Goal: Task Accomplishment & Management: Complete application form

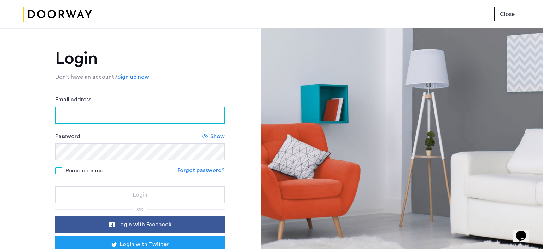
click at [78, 115] on input "Email address" at bounding box center [140, 114] width 170 height 17
type input "**********"
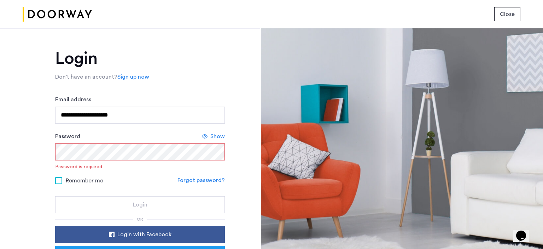
click at [128, 74] on link "Sign up now" at bounding box center [133, 76] width 32 height 8
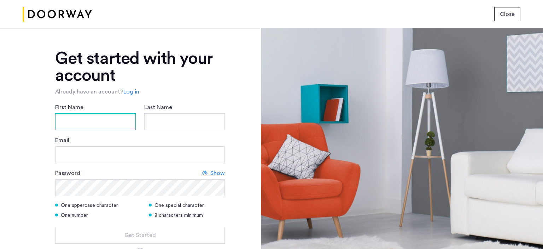
click at [104, 123] on input "First Name" at bounding box center [95, 121] width 81 height 17
type input "****"
type input "**********"
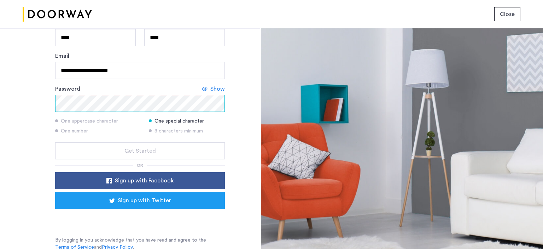
scroll to position [85, 0]
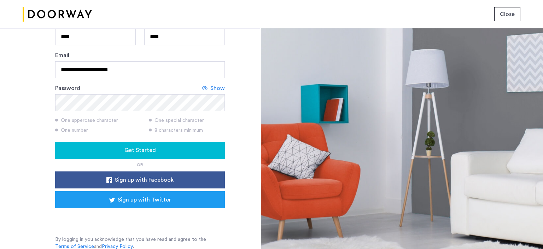
click at [144, 144] on button "Get Started" at bounding box center [140, 149] width 170 height 17
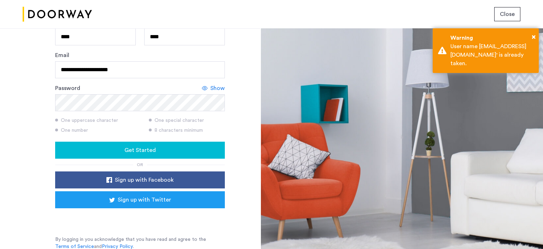
click at [144, 148] on span "Get Started" at bounding box center [139, 150] width 31 height 8
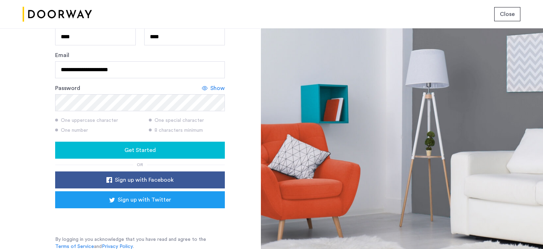
click at [212, 82] on form "**********" at bounding box center [140, 88] width 170 height 140
click at [209, 86] on div "Show" at bounding box center [213, 88] width 23 height 8
click at [242, 116] on div "**********" at bounding box center [130, 138] width 260 height 220
click at [136, 148] on span "Get Started" at bounding box center [139, 150] width 31 height 8
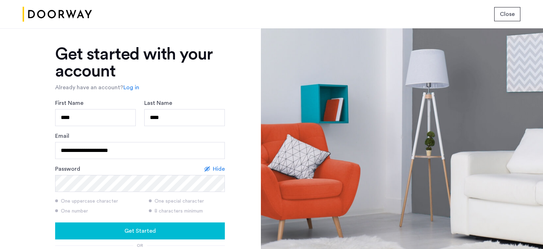
scroll to position [0, 0]
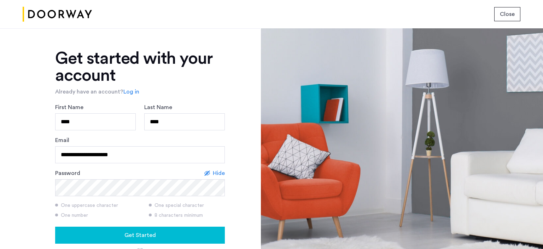
click at [127, 90] on link "Log in" at bounding box center [131, 91] width 16 height 8
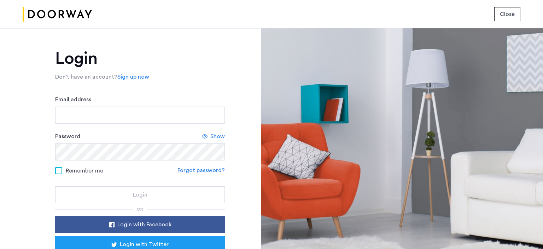
click at [134, 76] on link "Sign up now" at bounding box center [133, 76] width 32 height 8
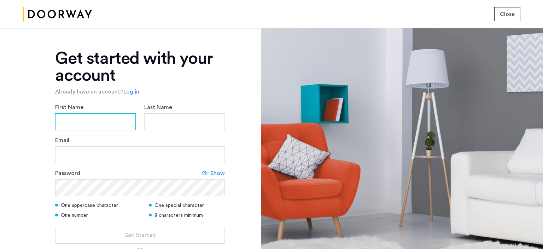
click at [77, 124] on input "First Name" at bounding box center [95, 121] width 81 height 17
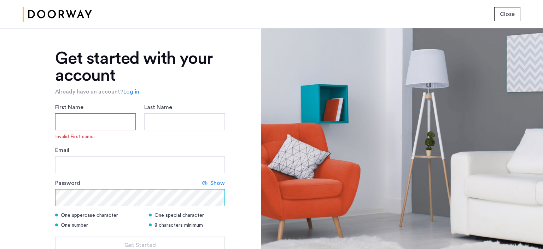
click at [98, 186] on div "Password Show" at bounding box center [140, 192] width 170 height 27
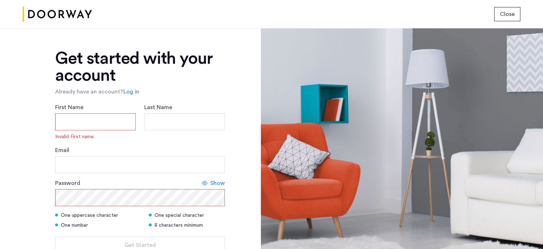
click at [79, 121] on input "First Name" at bounding box center [95, 121] width 81 height 17
click at [40, 65] on div "Get started with your account Already have an account? Log in First Name Invali…" at bounding box center [130, 138] width 260 height 220
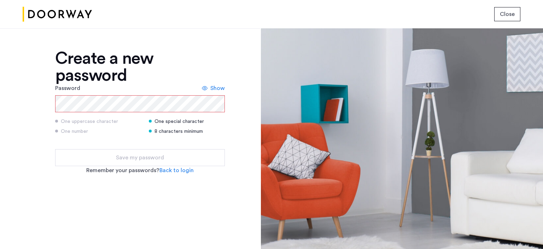
click at [223, 87] on span "Show" at bounding box center [217, 88] width 14 height 8
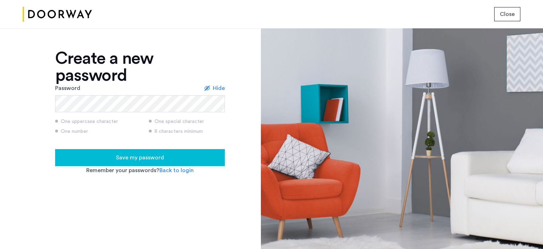
click at [141, 157] on span "Save my password" at bounding box center [140, 157] width 48 height 8
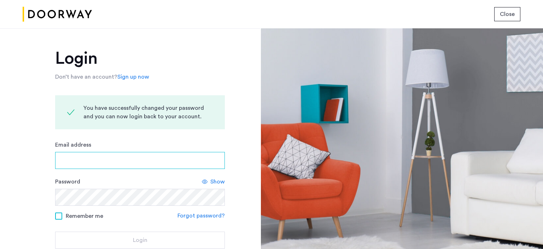
click at [83, 159] on input "Email address" at bounding box center [140, 160] width 170 height 17
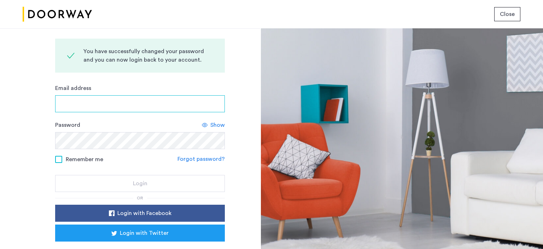
scroll to position [71, 0]
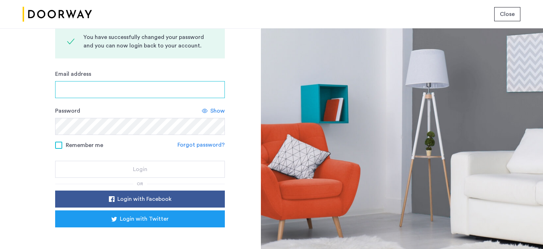
click at [124, 86] on input "Email address" at bounding box center [140, 89] width 170 height 17
type input "**********"
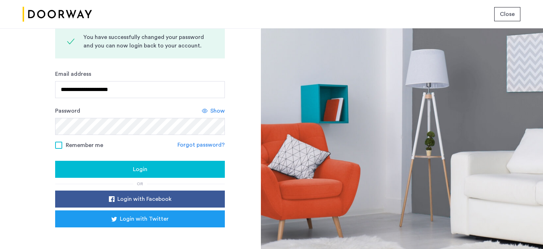
click at [214, 109] on span "Show" at bounding box center [217, 110] width 14 height 8
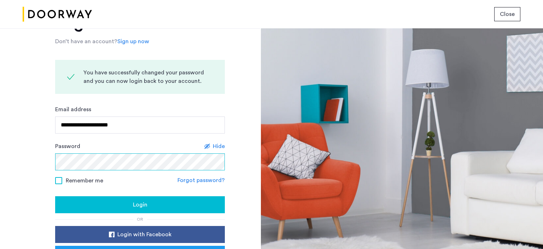
scroll to position [35, 0]
click at [143, 203] on span "Login" at bounding box center [140, 204] width 14 height 8
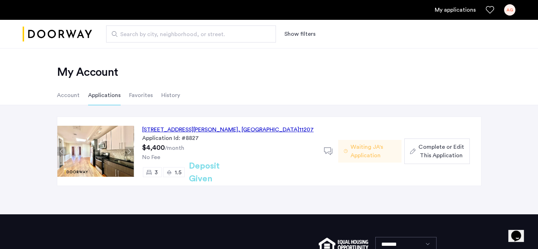
click at [442, 156] on span "Complete or Edit This Application" at bounding box center [440, 150] width 45 height 17
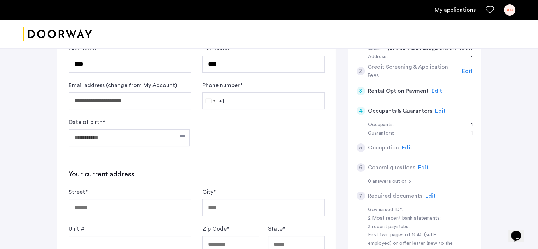
scroll to position [71, 0]
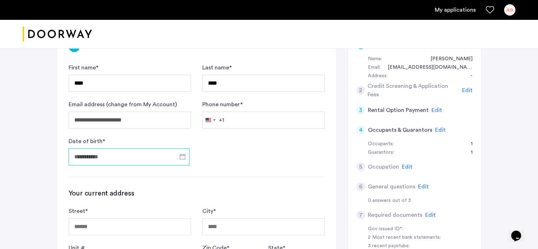
click at [129, 157] on input "Date of birth *" at bounding box center [129, 156] width 121 height 17
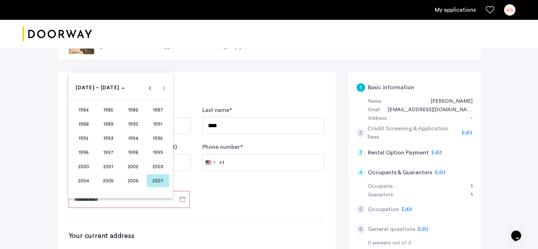
scroll to position [0, 0]
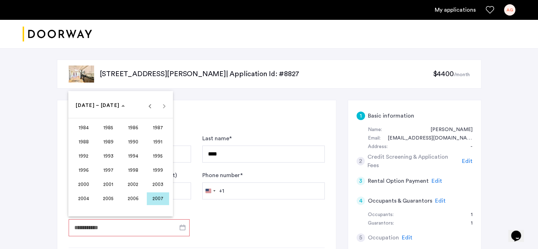
click at [298, 217] on div at bounding box center [269, 124] width 538 height 249
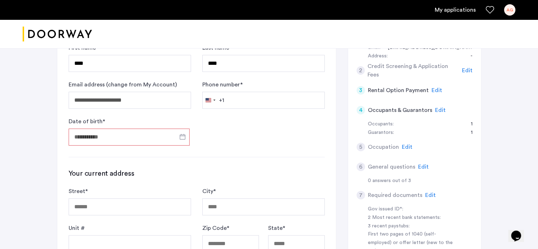
scroll to position [103, 0]
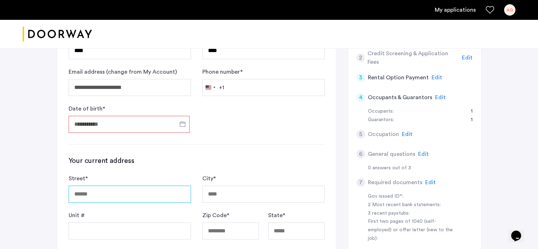
click at [114, 198] on input "Street *" at bounding box center [130, 193] width 122 height 17
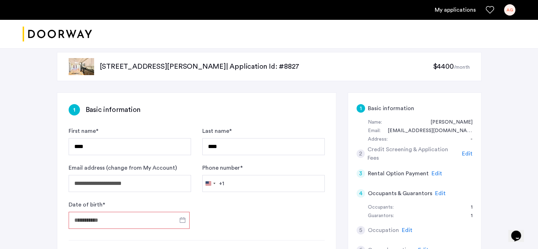
scroll to position [0, 0]
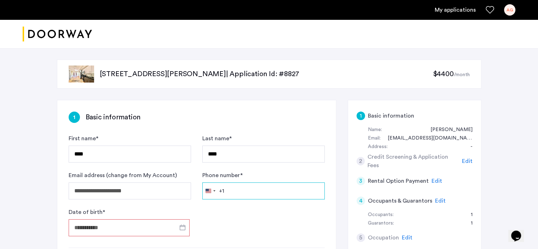
click at [237, 192] on input "Phone number *" at bounding box center [263, 190] width 122 height 17
type input "**********"
click at [183, 228] on span "Open calendar" at bounding box center [182, 226] width 17 height 17
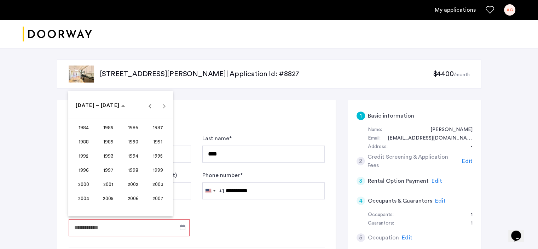
click at [120, 227] on div at bounding box center [269, 124] width 538 height 249
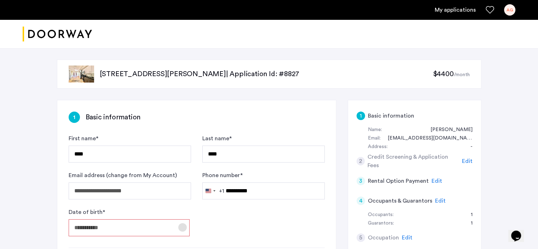
click at [180, 225] on span "Open calendar" at bounding box center [182, 226] width 17 height 17
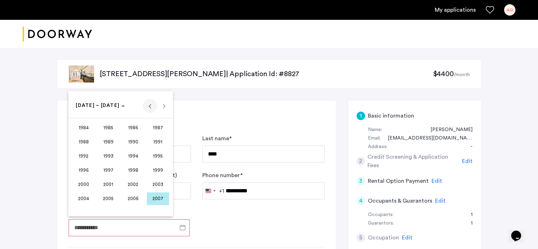
click at [148, 103] on span "Previous 24 years" at bounding box center [150, 106] width 14 height 14
click at [82, 124] on span "1936" at bounding box center [83, 127] width 22 height 13
click at [16, 159] on div at bounding box center [269, 124] width 538 height 249
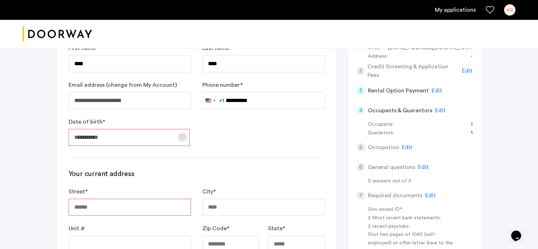
scroll to position [106, 0]
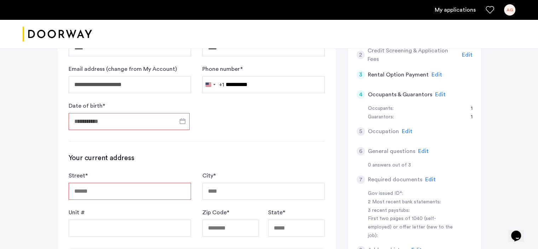
click at [153, 121] on input "Date of birth *" at bounding box center [129, 121] width 121 height 17
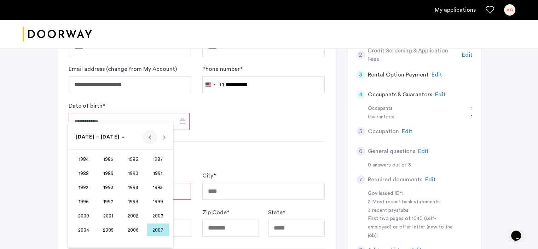
click at [149, 134] on span "Previous 24 years" at bounding box center [150, 137] width 14 height 14
click at [82, 156] on span "1936" at bounding box center [83, 158] width 22 height 13
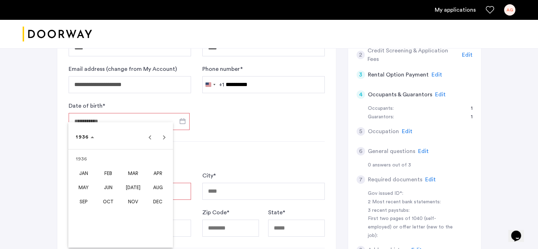
click at [242, 141] on div at bounding box center [269, 124] width 538 height 249
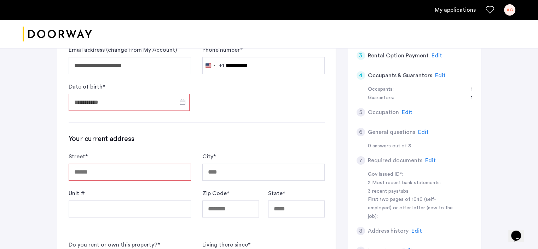
scroll to position [141, 0]
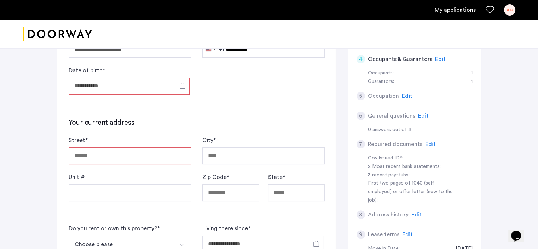
click at [107, 157] on input "Street *" at bounding box center [130, 155] width 122 height 17
type input "**********"
type input "*********"
type input "*****"
type input "**"
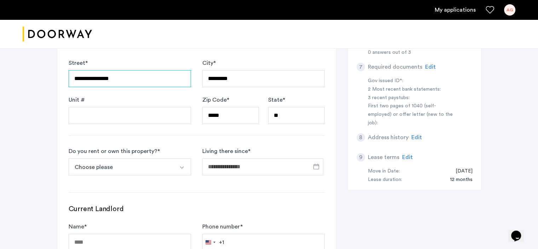
scroll to position [247, 0]
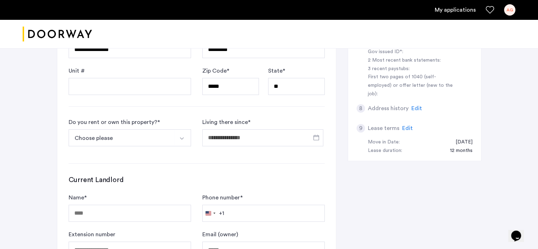
click at [124, 138] on button "Choose please" at bounding box center [122, 137] width 106 height 17
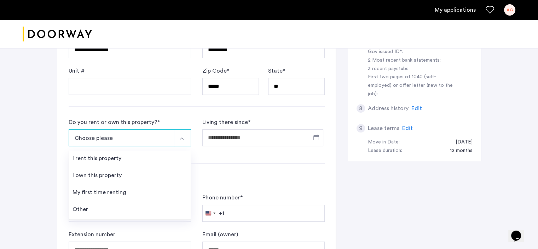
click at [123, 172] on li "I own this property" at bounding box center [130, 176] width 122 height 17
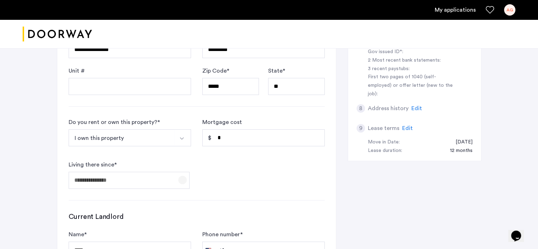
click at [175, 177] on span "Open calendar" at bounding box center [182, 179] width 17 height 17
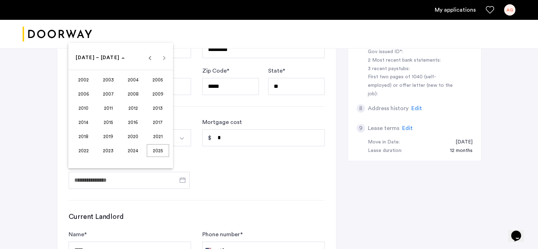
click at [161, 120] on span "2017" at bounding box center [158, 122] width 22 height 13
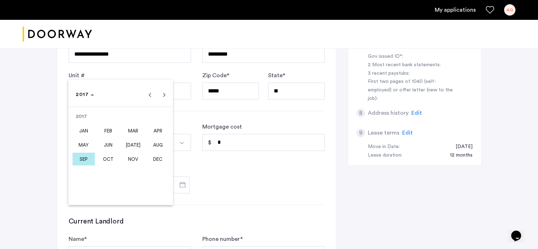
scroll to position [210, 0]
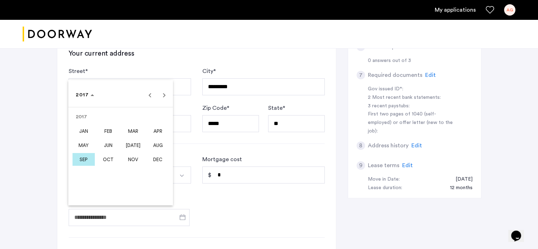
click at [355, 208] on div at bounding box center [269, 124] width 538 height 249
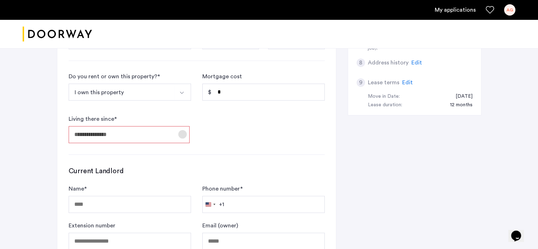
scroll to position [387, 0]
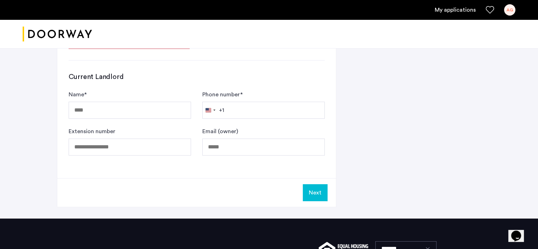
click at [315, 189] on button "Next" at bounding box center [315, 192] width 25 height 17
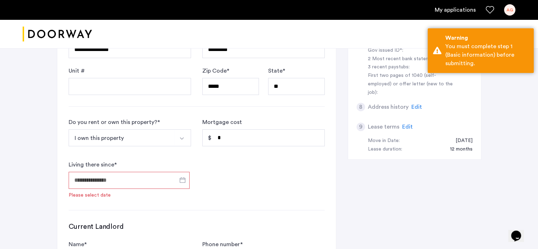
scroll to position [256, 0]
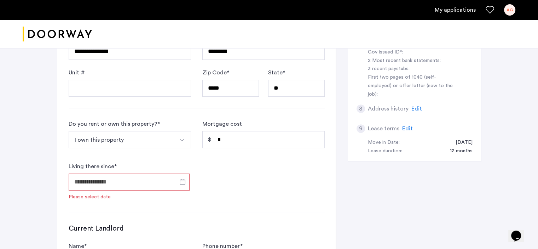
click at [153, 179] on input "Living there since *" at bounding box center [129, 181] width 121 height 17
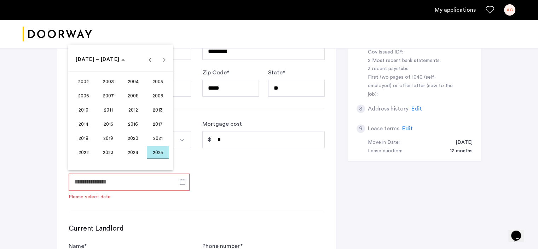
click at [158, 123] on span "2017" at bounding box center [158, 123] width 22 height 13
click at [181, 179] on div at bounding box center [269, 124] width 538 height 249
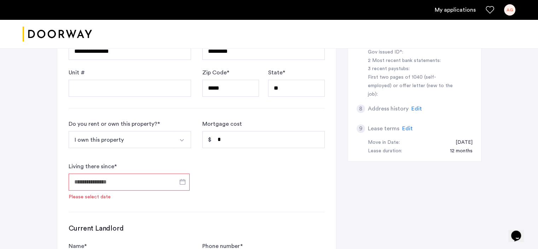
click at [122, 176] on input "Living there since *" at bounding box center [129, 181] width 121 height 17
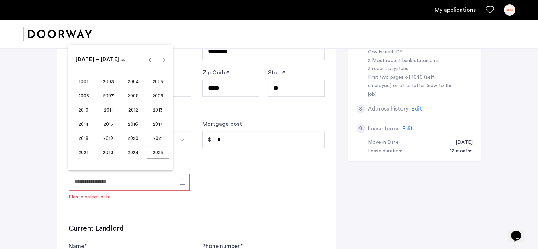
click at [160, 121] on span "2017" at bounding box center [158, 123] width 22 height 13
click at [146, 183] on div at bounding box center [269, 124] width 538 height 249
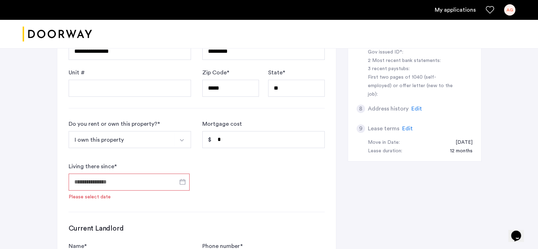
click at [152, 177] on input "Living there since *" at bounding box center [129, 181] width 121 height 17
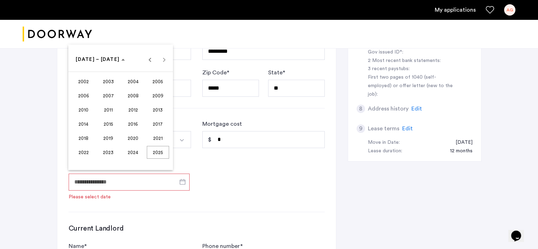
click at [156, 123] on span "2017" at bounding box center [158, 123] width 22 height 13
click at [156, 123] on span "DEC" at bounding box center [158, 123] width 22 height 13
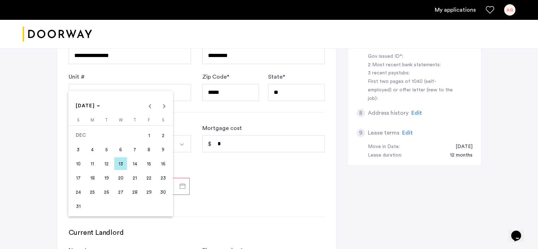
scroll to position [291, 0]
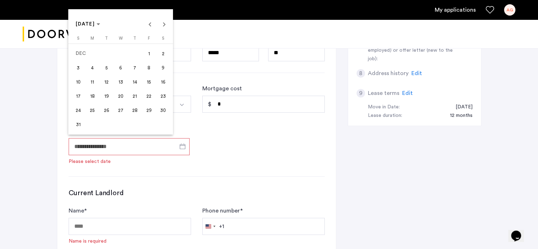
click at [14, 105] on div at bounding box center [269, 124] width 538 height 249
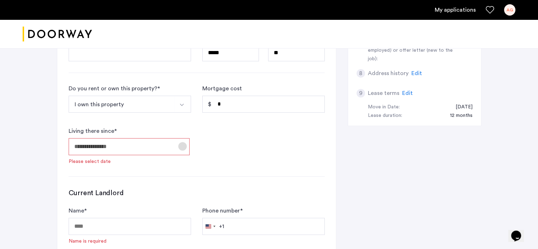
click at [179, 142] on span "Open calendar" at bounding box center [182, 146] width 17 height 17
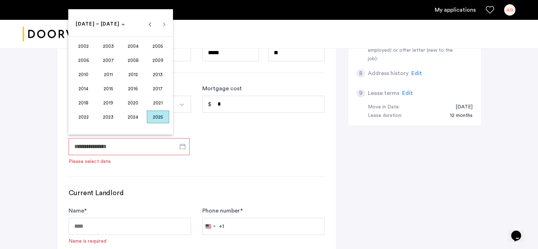
click at [156, 115] on span "2025" at bounding box center [158, 116] width 22 height 13
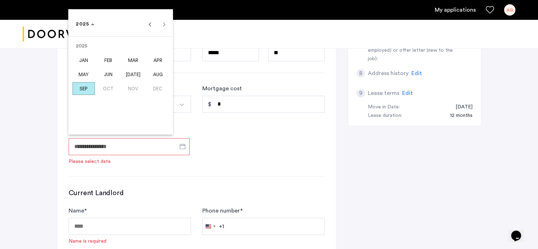
click at [82, 83] on span "SEP" at bounding box center [83, 88] width 22 height 13
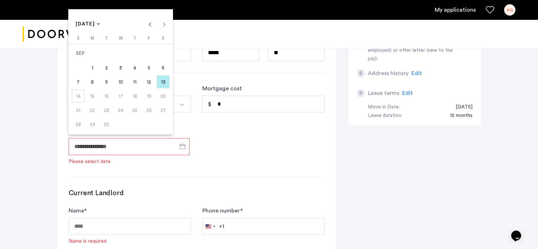
click at [165, 79] on span "13" at bounding box center [163, 81] width 13 height 13
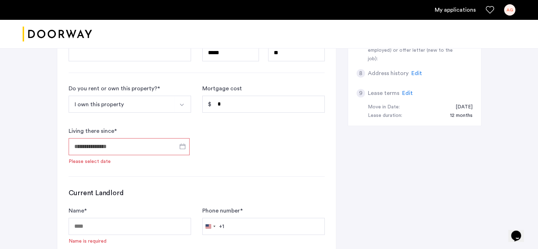
type input "**********"
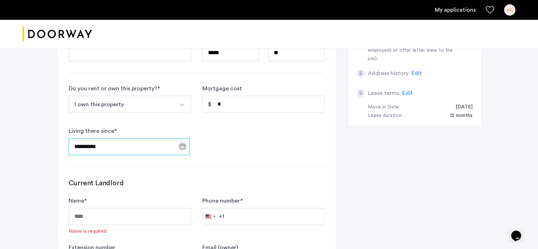
click at [105, 139] on input "**********" at bounding box center [129, 146] width 121 height 17
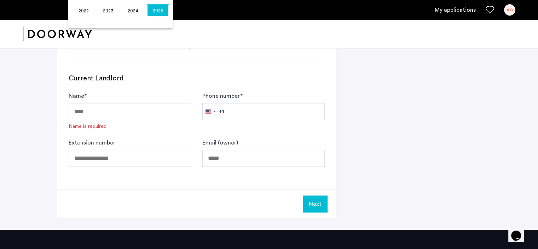
scroll to position [397, 0]
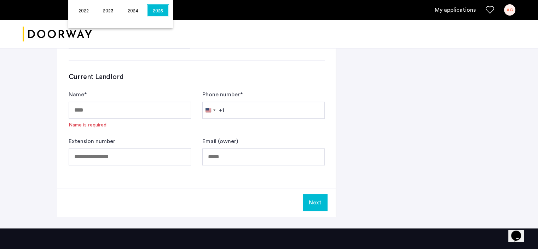
click at [110, 110] on div at bounding box center [269, 124] width 538 height 249
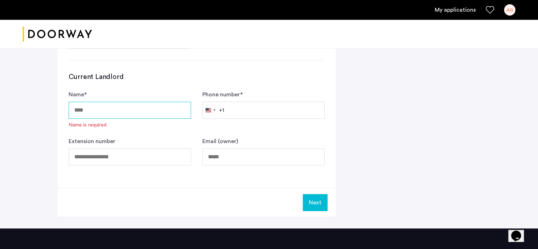
drag, startPoint x: 115, startPoint y: 106, endPoint x: 119, endPoint y: 101, distance: 5.8
click at [119, 101] on input "Name *" at bounding box center [130, 109] width 122 height 17
type input "**********"
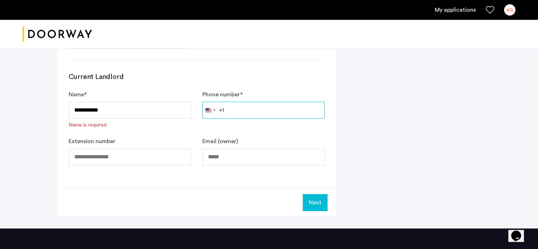
type input "**********"
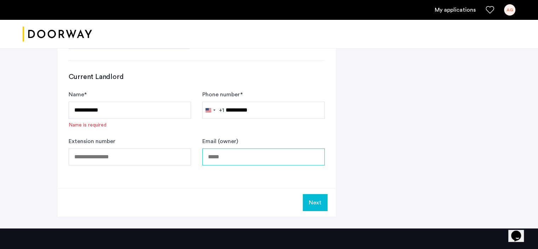
type input "**********"
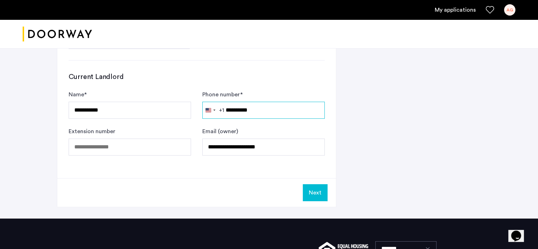
click at [263, 107] on input "**********" at bounding box center [263, 109] width 122 height 17
type input "**********"
click at [315, 188] on button "Next" at bounding box center [315, 192] width 25 height 17
click at [315, 186] on button "Next" at bounding box center [315, 192] width 25 height 17
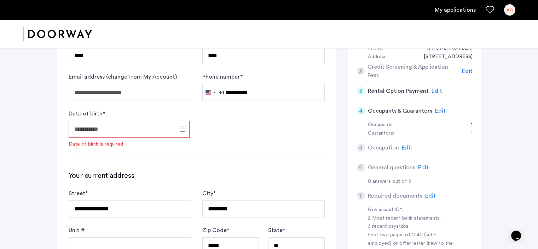
scroll to position [114, 0]
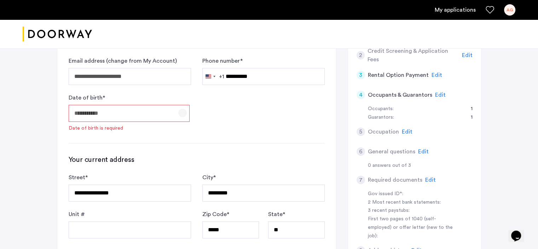
click at [181, 112] on span "Open calendar" at bounding box center [182, 112] width 17 height 17
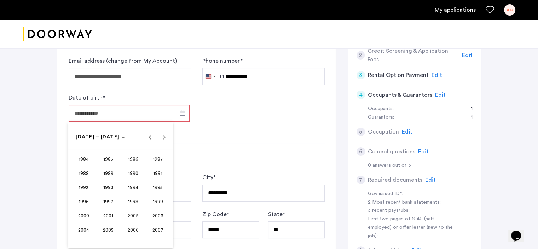
click at [208, 127] on div at bounding box center [269, 124] width 538 height 249
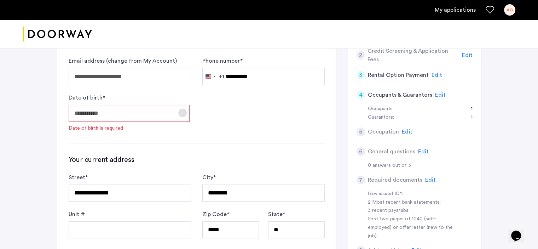
click at [186, 110] on span "Open calendar" at bounding box center [182, 112] width 17 height 17
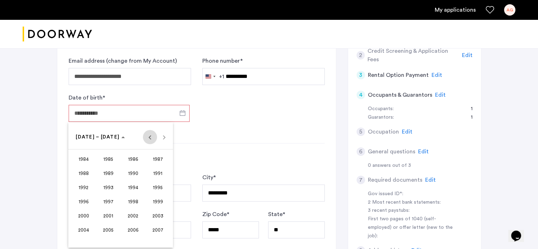
click at [149, 134] on span "Previous 24 years" at bounding box center [150, 137] width 14 height 14
click at [163, 133] on span "Next 24 years" at bounding box center [164, 137] width 14 height 14
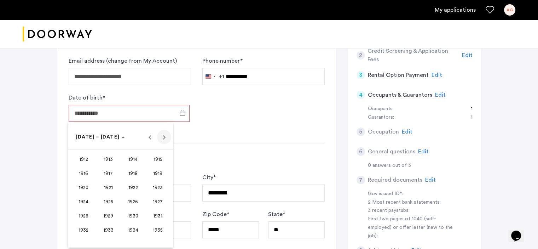
click at [163, 133] on span "Next 24 years" at bounding box center [164, 137] width 14 height 14
click at [154, 132] on span "Previous 24 years" at bounding box center [150, 137] width 14 height 14
click at [89, 157] on span "1936" at bounding box center [83, 158] width 22 height 13
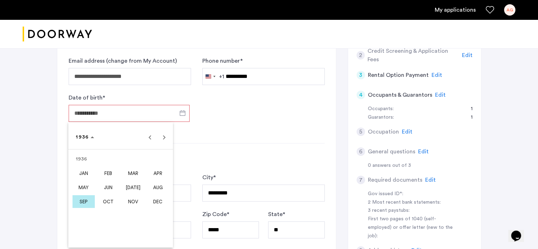
click at [88, 202] on span "SEP" at bounding box center [83, 201] width 22 height 13
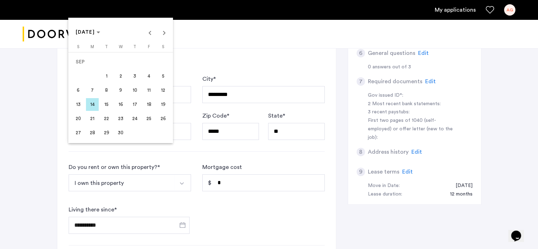
scroll to position [220, 0]
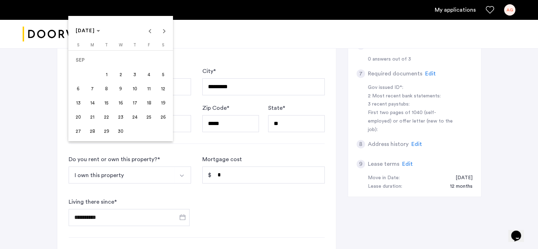
click at [192, 146] on div at bounding box center [269, 124] width 538 height 249
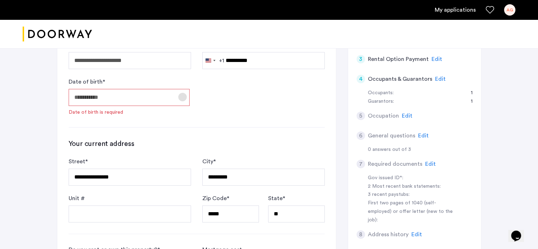
scroll to position [114, 0]
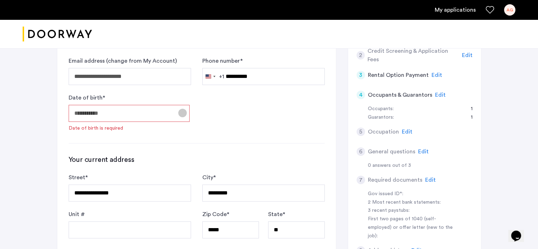
click at [181, 110] on span "Open calendar" at bounding box center [182, 112] width 17 height 17
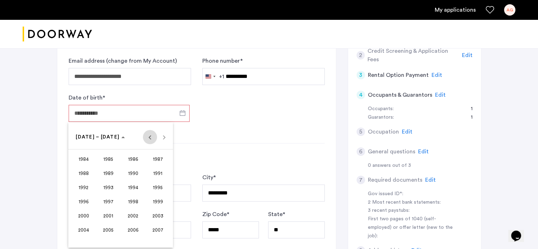
click at [149, 134] on span "Previous 24 years" at bounding box center [150, 137] width 14 height 14
click at [81, 135] on span "1936 – 1959" at bounding box center [98, 136] width 44 height 5
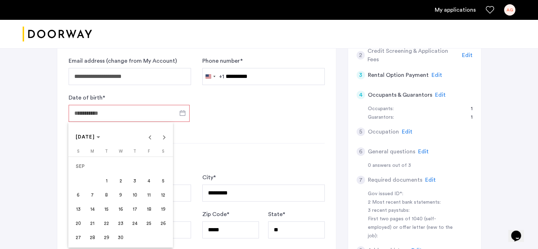
click at [120, 191] on span "9" at bounding box center [120, 194] width 13 height 13
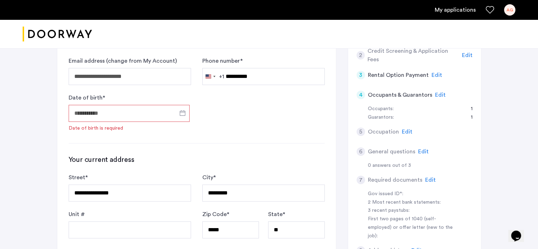
type input "**********"
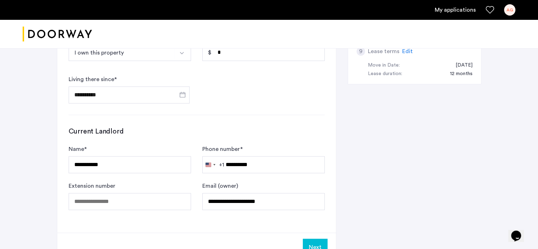
scroll to position [362, 0]
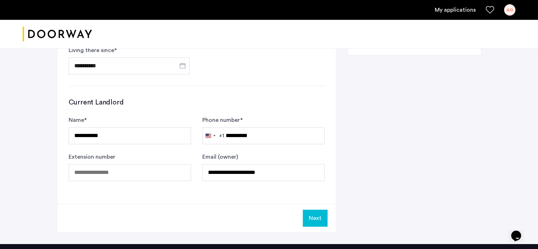
click at [319, 215] on button "Next" at bounding box center [315, 217] width 25 height 17
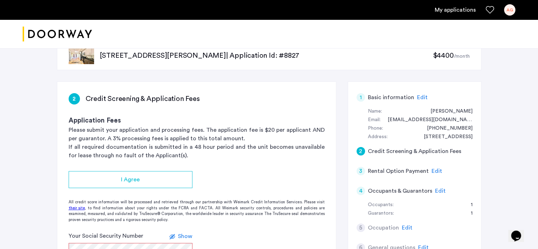
scroll to position [35, 0]
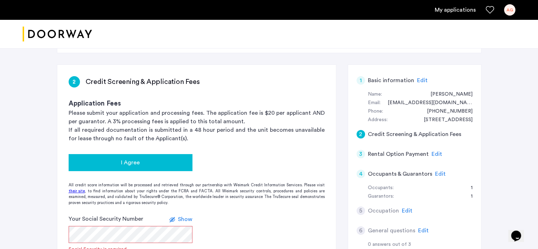
click at [123, 162] on span "I Agree" at bounding box center [130, 162] width 19 height 8
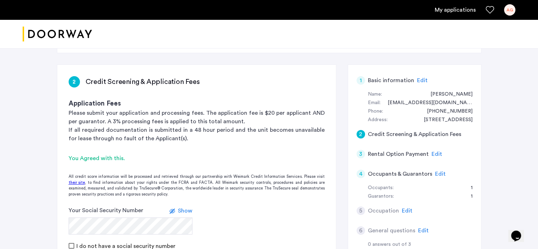
click at [183, 209] on span "Show" at bounding box center [185, 211] width 14 height 6
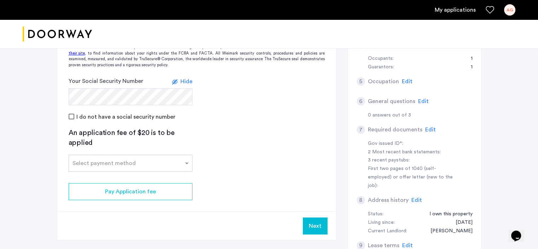
scroll to position [177, 0]
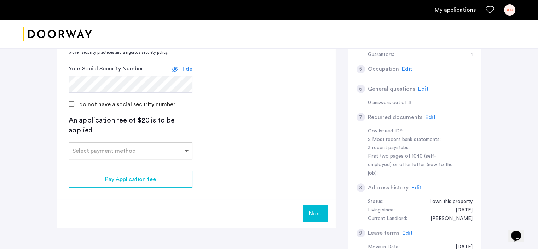
click at [186, 147] on span at bounding box center [187, 150] width 9 height 8
click at [267, 134] on app-credit-screening "2 Credit Screening & Application Fees Application Fees Please submit your appli…" at bounding box center [196, 75] width 279 height 304
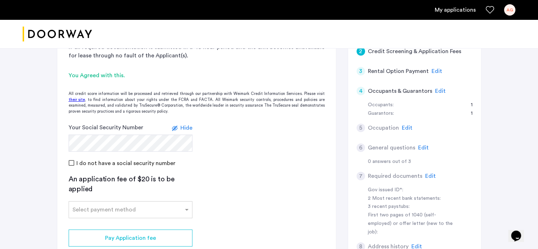
scroll to position [106, 0]
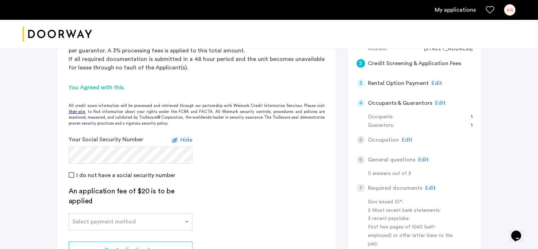
click at [436, 100] on span "Edit" at bounding box center [440, 103] width 11 height 6
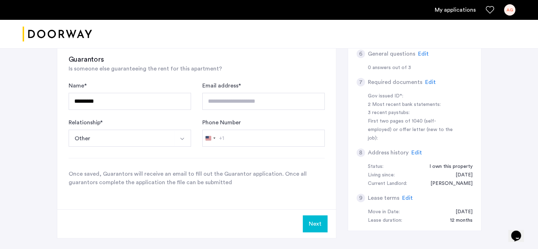
scroll to position [212, 0]
click at [183, 134] on button "Select option" at bounding box center [182, 137] width 17 height 17
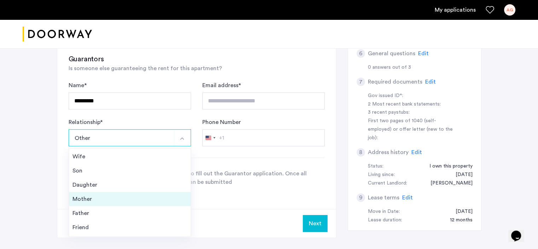
scroll to position [25, 0]
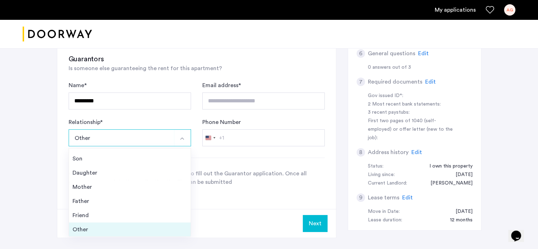
click at [84, 227] on div "Other" at bounding box center [129, 229] width 115 height 8
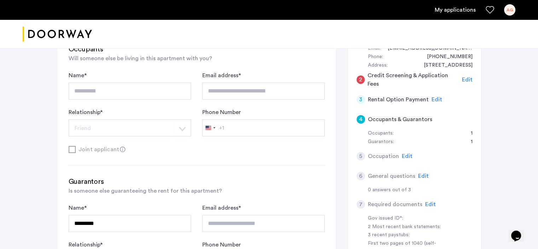
scroll to position [141, 0]
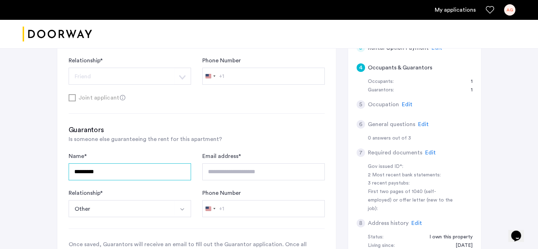
click at [161, 174] on input "*********" at bounding box center [130, 171] width 122 height 17
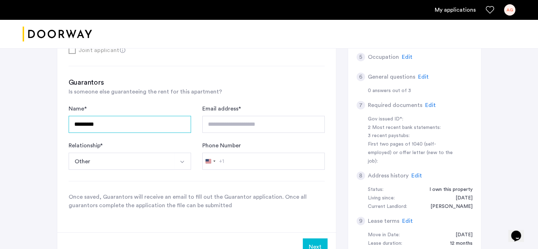
scroll to position [177, 0]
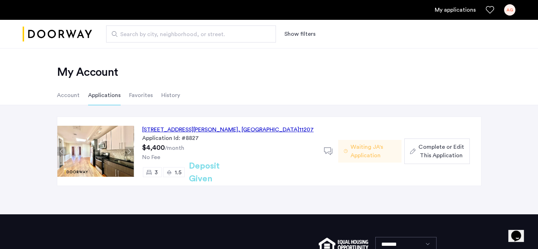
click at [430, 145] on span "Complete or Edit This Application" at bounding box center [440, 150] width 45 height 17
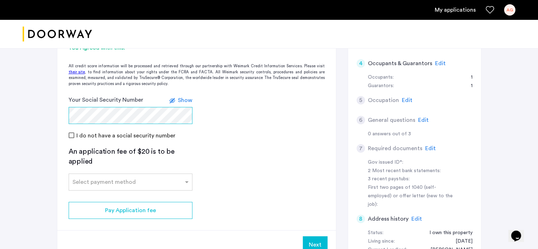
scroll to position [177, 0]
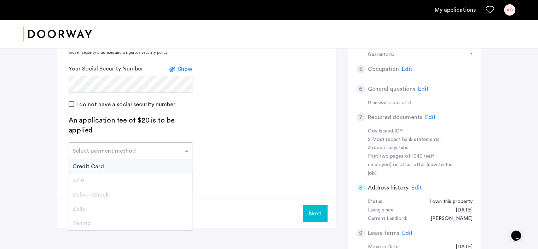
click at [187, 149] on span at bounding box center [187, 150] width 9 height 8
click at [120, 166] on div "Credit Card" at bounding box center [130, 166] width 123 height 14
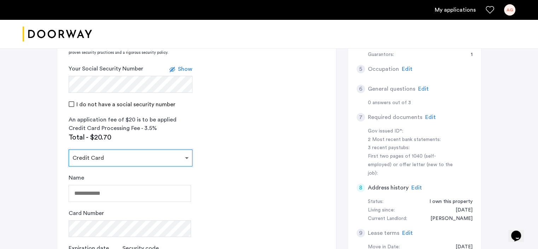
click at [189, 156] on span at bounding box center [187, 157] width 9 height 8
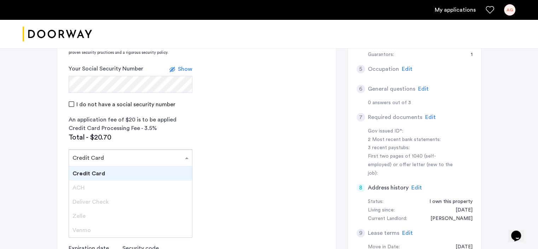
click at [110, 156] on input "text" at bounding box center [123, 156] width 102 height 5
click at [131, 174] on div "Credit Card" at bounding box center [130, 173] width 123 height 14
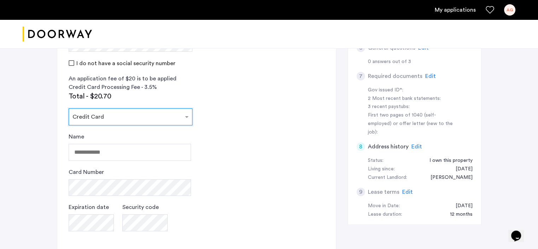
scroll to position [212, 0]
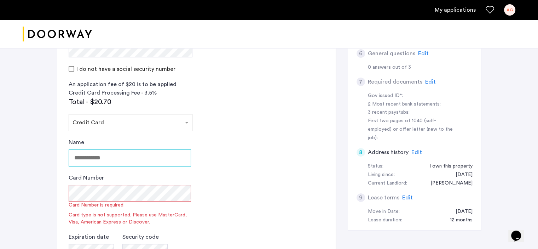
click at [75, 153] on input "Name" at bounding box center [130, 157] width 122 height 17
type input "**********"
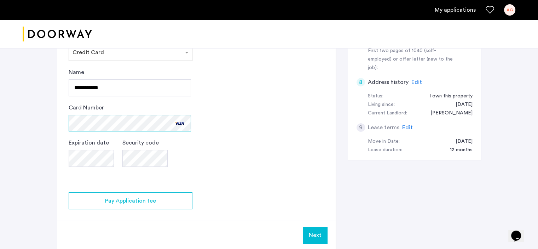
scroll to position [283, 0]
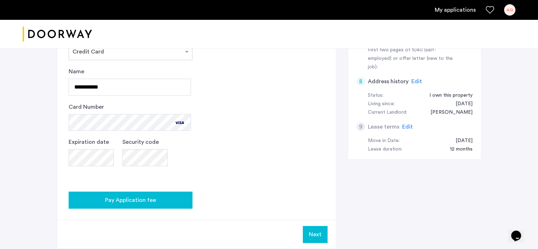
click at [137, 195] on span "Pay Application fee" at bounding box center [130, 199] width 51 height 8
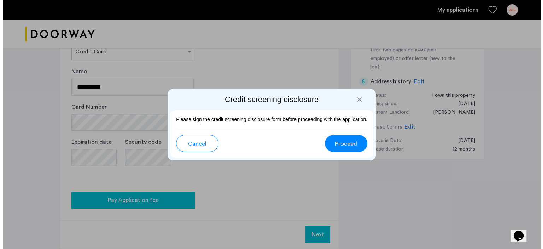
scroll to position [0, 0]
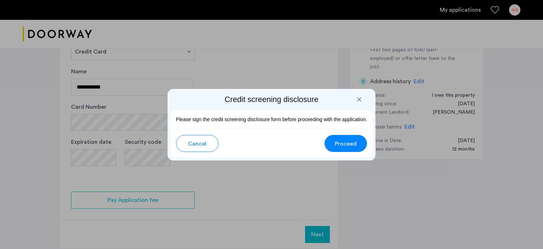
click at [341, 138] on button "Proceed" at bounding box center [346, 143] width 42 height 17
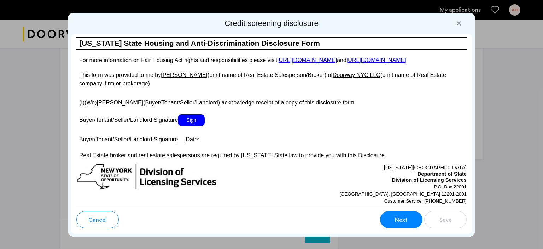
scroll to position [1202, 0]
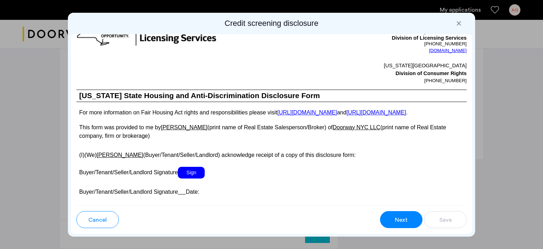
click at [460, 21] on div at bounding box center [458, 23] width 7 height 7
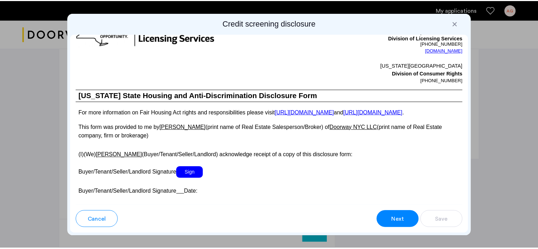
scroll to position [283, 0]
